Goal: Transaction & Acquisition: Purchase product/service

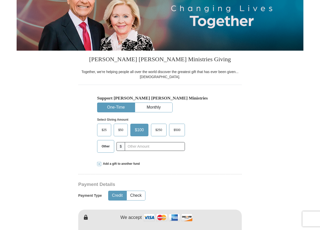
click at [122, 130] on span "$50" at bounding box center [121, 130] width 10 height 8
click at [0, 0] on input "$50" at bounding box center [0, 0] width 0 height 0
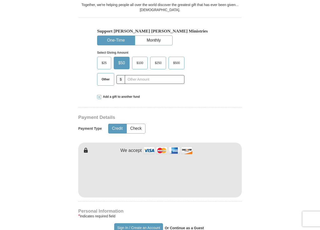
scroll to position [151, 0]
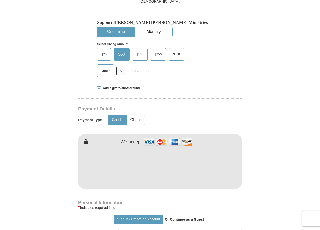
drag, startPoint x: 18, startPoint y: 159, endPoint x: 14, endPoint y: 161, distance: 3.7
drag, startPoint x: 14, startPoint y: 161, endPoint x: 41, endPoint y: 196, distance: 43.7
click at [38, 195] on form "Already have an account? Sign in for faster giving. Don't have an account? Crea…" at bounding box center [160, 177] width 287 height 617
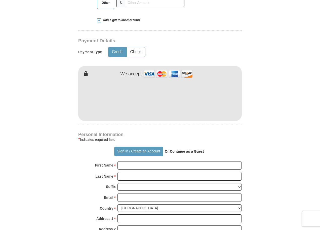
scroll to position [227, 0]
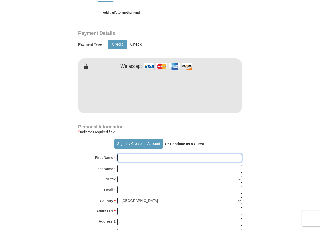
click at [130, 157] on input "First Name *" at bounding box center [180, 158] width 124 height 9
type input "[PERSON_NAME]"
click at [134, 167] on input "Last Name *" at bounding box center [180, 168] width 124 height 9
type input "long"
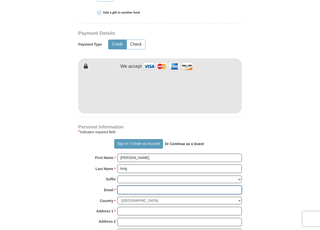
click at [135, 190] on input "Email *" at bounding box center [180, 189] width 124 height 9
type input "[EMAIL_ADDRESS][PERSON_NAME][DOMAIN_NAME]"
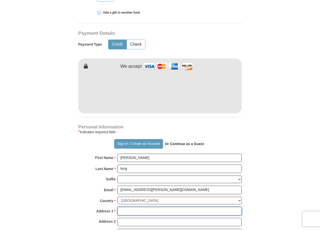
type input "PO Box 527"
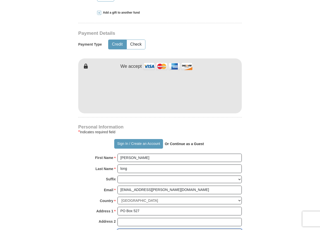
type input "[GEOGRAPHIC_DATA]"
select select "WY"
type input "82443"
type input "3072727416"
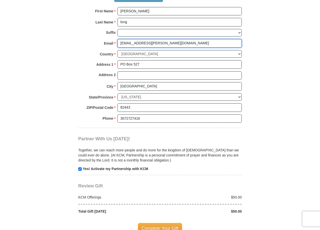
scroll to position [403, 0]
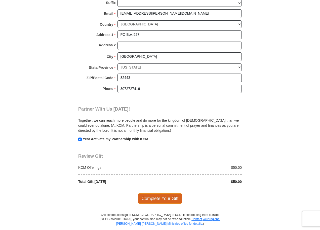
click at [151, 200] on span "Complete Your Gift" at bounding box center [160, 198] width 45 height 11
